Goal: Task Accomplishment & Management: Use online tool/utility

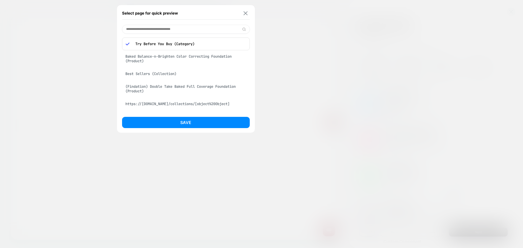
click at [244, 12] on img at bounding box center [245, 13] width 4 height 4
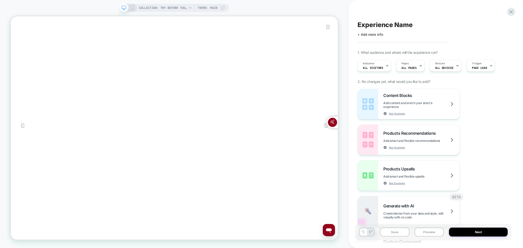
click at [203, 10] on span "Theme: MAIN" at bounding box center [208, 8] width 20 height 8
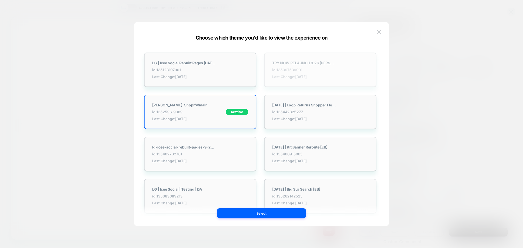
click at [336, 74] on div "TRY NOW RELAUNCH 9.26 [PERSON_NAME]-Shopify/main id: 135397539901 Last Change: …" at bounding box center [320, 70] width 112 height 34
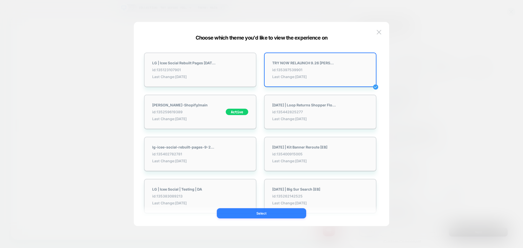
click at [290, 216] on button "Select" at bounding box center [261, 213] width 89 height 10
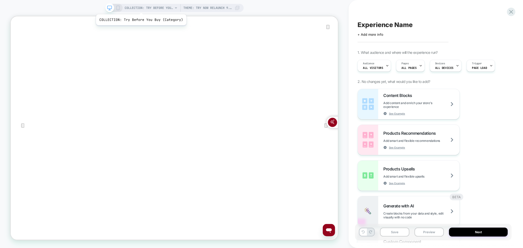
scroll to position [0, 0]
click at [133, 7] on span "COLLECTION: Try Before You Buy (Category)" at bounding box center [149, 8] width 48 height 8
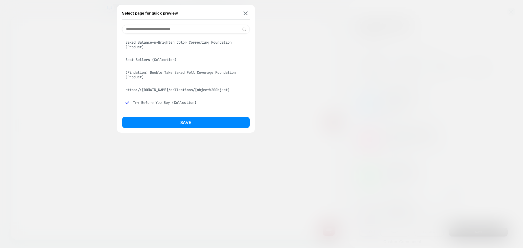
click at [151, 41] on div "Baked Balance-n-Brighten Color Correcting Foundation (Product)" at bounding box center [186, 45] width 128 height 14
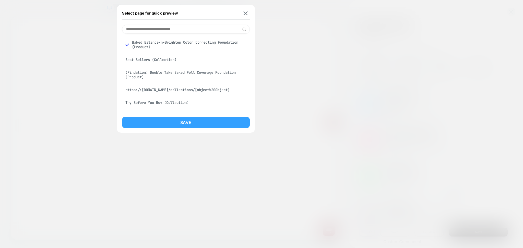
click at [180, 122] on button "Save" at bounding box center [186, 122] width 128 height 11
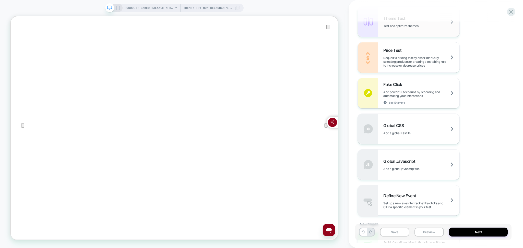
scroll to position [317, 0]
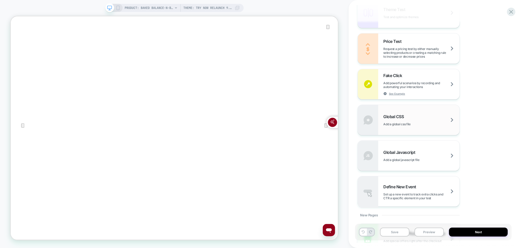
click at [415, 128] on div "Global CSS Add a global css file" at bounding box center [409, 120] width 102 height 30
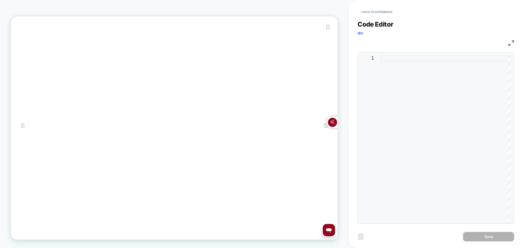
click at [387, 59] on div at bounding box center [446, 138] width 130 height 166
click at [393, 58] on div at bounding box center [446, 138] width 130 height 166
type textarea "**********"
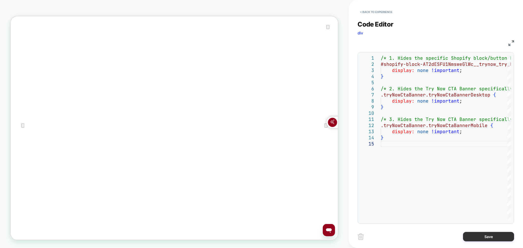
click at [499, 235] on button "Save" at bounding box center [488, 236] width 51 height 9
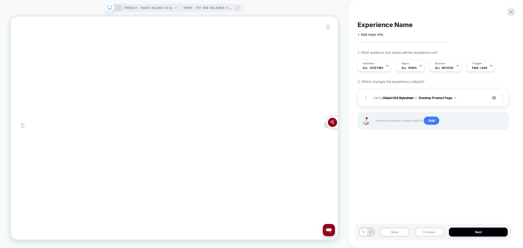
scroll to position [0, 0]
click at [399, 232] on button "Save" at bounding box center [394, 232] width 29 height 9
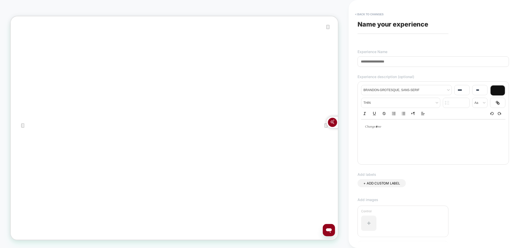
click at [399, 232] on div at bounding box center [403, 223] width 84 height 20
click at [399, 232] on div at bounding box center [403, 234] width 84 height 20
click at [401, 61] on input at bounding box center [432, 61] width 151 height 10
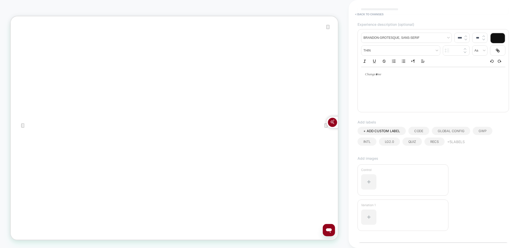
scroll to position [82, 0]
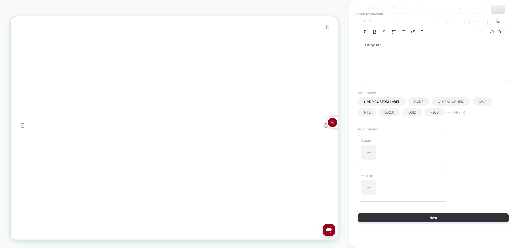
type input "**********"
click at [394, 217] on button "Next" at bounding box center [432, 217] width 151 height 9
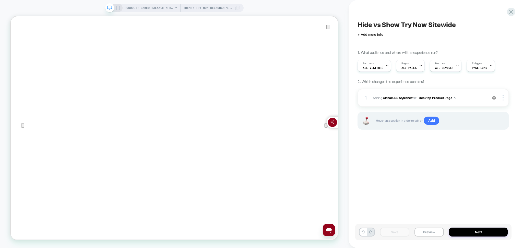
scroll to position [0, 0]
click at [427, 233] on button "Preview" at bounding box center [428, 232] width 29 height 9
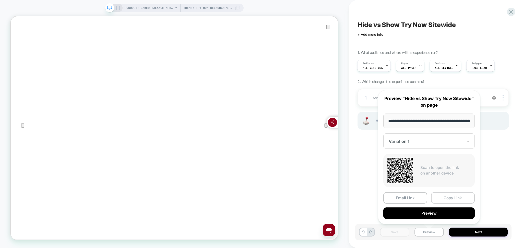
scroll to position [0, 176]
click at [451, 197] on button "Copy Link" at bounding box center [453, 197] width 44 height 11
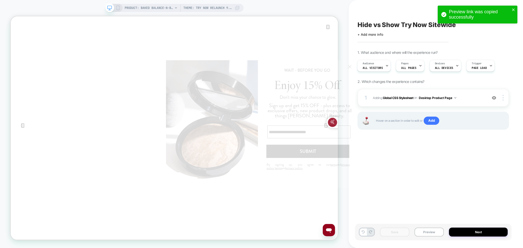
scroll to position [0, 0]
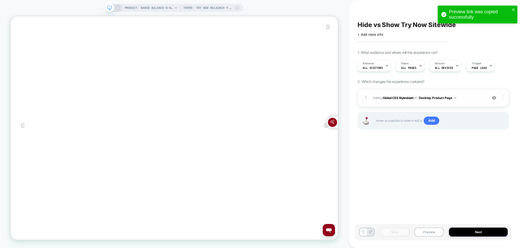
click at [503, 99] on img at bounding box center [502, 98] width 1 height 6
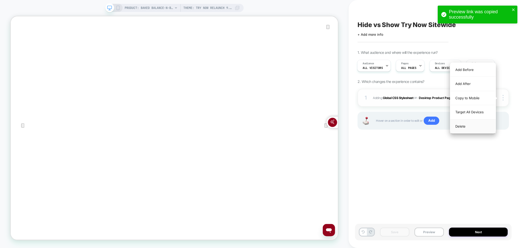
click at [490, 113] on div "Target All Devices" at bounding box center [472, 112] width 45 height 14
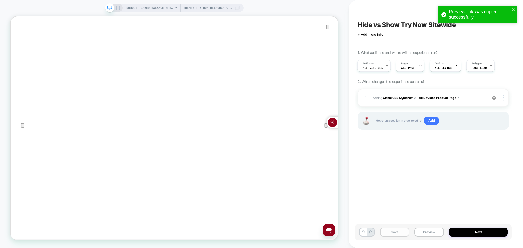
click at [396, 228] on button "Save" at bounding box center [394, 232] width 29 height 9
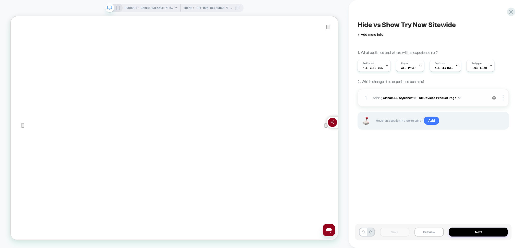
click at [455, 100] on button "All Devices Product Page" at bounding box center [440, 98] width 42 height 6
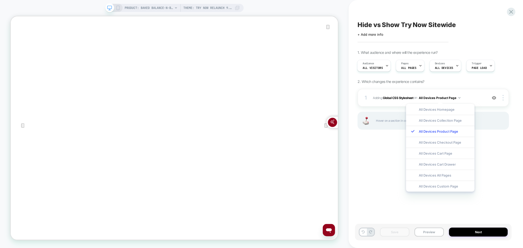
drag, startPoint x: 445, startPoint y: 187, endPoint x: 440, endPoint y: 190, distance: 5.9
click at [444, 187] on div "All Devices Custom Page" at bounding box center [440, 186] width 68 height 11
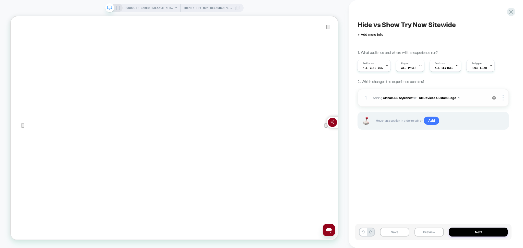
click at [458, 100] on button "All Devices Custom Page" at bounding box center [439, 98] width 41 height 6
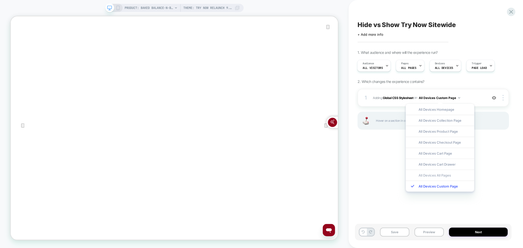
click at [459, 172] on div "All Devices All Pages" at bounding box center [440, 175] width 68 height 11
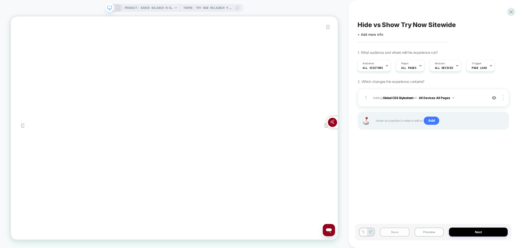
click at [397, 229] on button "Save" at bounding box center [394, 232] width 29 height 9
click at [434, 228] on button "Preview" at bounding box center [428, 232] width 29 height 9
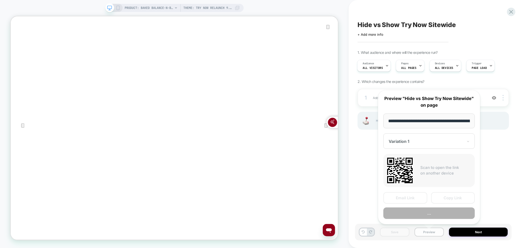
scroll to position [0, 176]
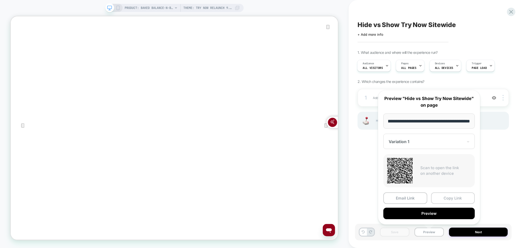
click at [447, 201] on button "Copy Link" at bounding box center [453, 197] width 44 height 11
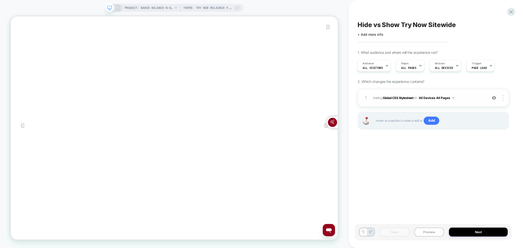
click at [424, 104] on div "1 Adding Global CSS Stylesheet on All Devices All Pages Add Before Add After Ta…" at bounding box center [432, 98] width 151 height 18
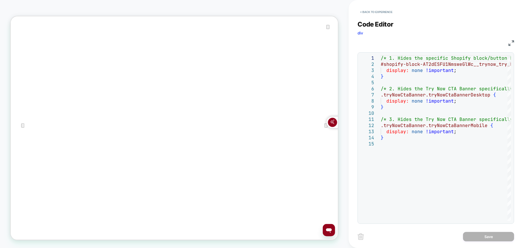
click at [507, 46] on div "CSS" at bounding box center [435, 42] width 156 height 9
click at [509, 45] on img at bounding box center [511, 43] width 6 height 6
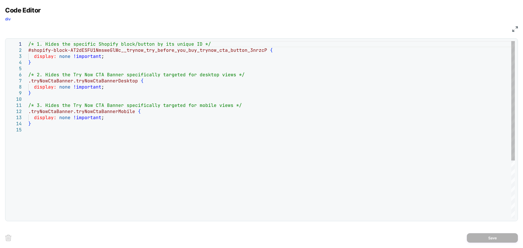
click at [85, 72] on div "/* 1. Hides the specific Shopify block/button by i ts unique ID */ #shopify-blo…" at bounding box center [271, 172] width 486 height 263
click at [515, 29] on img at bounding box center [515, 29] width 6 height 6
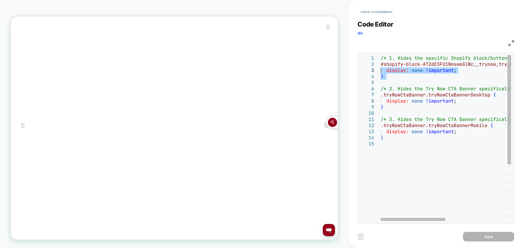
scroll to position [0, 58]
drag, startPoint x: 375, startPoint y: 75, endPoint x: 377, endPoint y: 65, distance: 10.7
click at [381, 65] on div "/* 1. Hides the specific Shopify block/button by i ts unique ID */ #shopify-blo…" at bounding box center [508, 181] width 254 height 252
drag, startPoint x: 399, startPoint y: 78, endPoint x: 374, endPoint y: 67, distance: 27.8
click at [381, 67] on div "/* 1. Hides the specific Shopify block/button by i ts unique ID */ #shopify-blo…" at bounding box center [508, 181] width 254 height 252
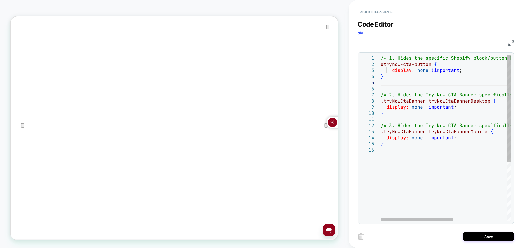
click at [406, 157] on div "/* 1. Hides the specific Shopify block/button by i ts unique ID */ #trynow-cta-…" at bounding box center [494, 184] width 227 height 258
type textarea "**********"
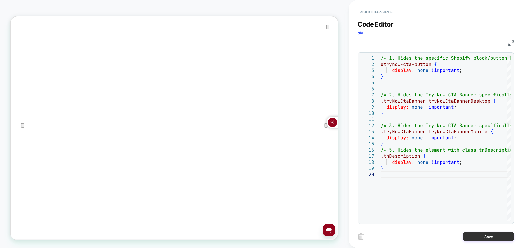
click at [476, 238] on button "Save" at bounding box center [488, 236] width 51 height 9
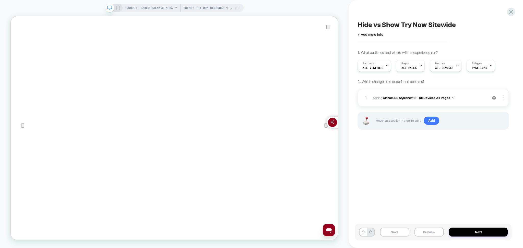
scroll to position [0, 0]
click at [393, 232] on button "Save" at bounding box center [394, 232] width 29 height 9
click at [433, 231] on button "Preview" at bounding box center [428, 232] width 29 height 9
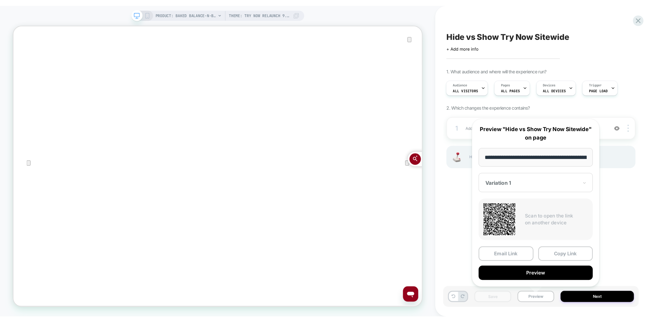
scroll to position [0, 176]
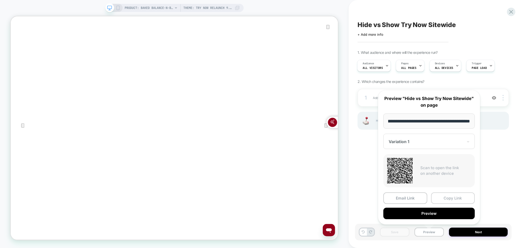
click at [447, 198] on button "Copy Link" at bounding box center [453, 197] width 44 height 11
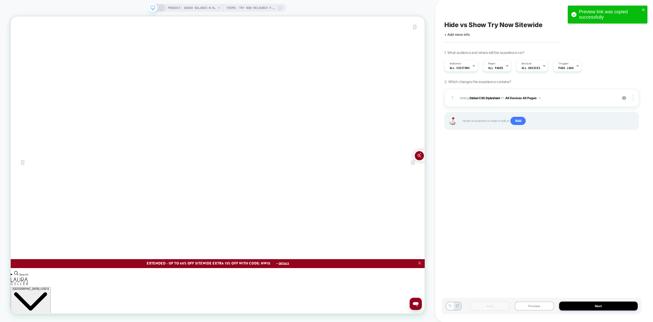
scroll to position [0, 0]
